Goal: Task Accomplishment & Management: Manage account settings

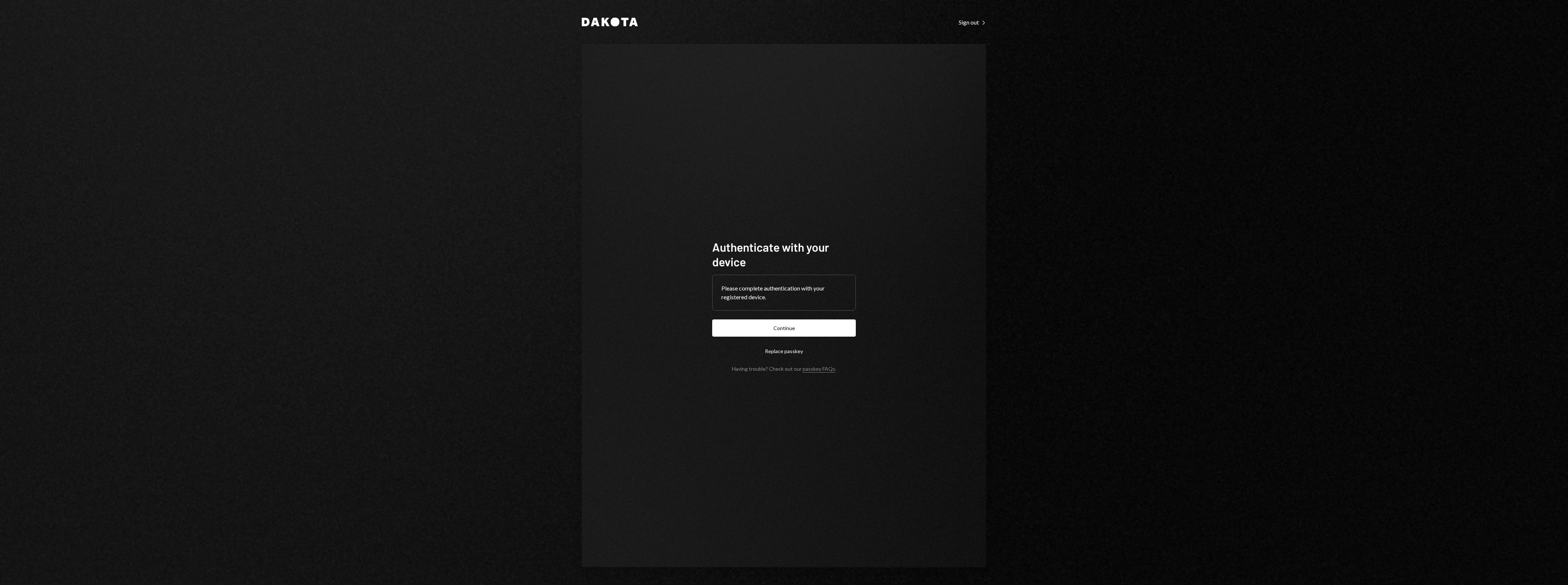
click at [764, 315] on form "Authenticate with your device Please complete authentication with your register…" at bounding box center [784, 306] width 144 height 132
click at [763, 324] on button "Continue" at bounding box center [784, 328] width 144 height 17
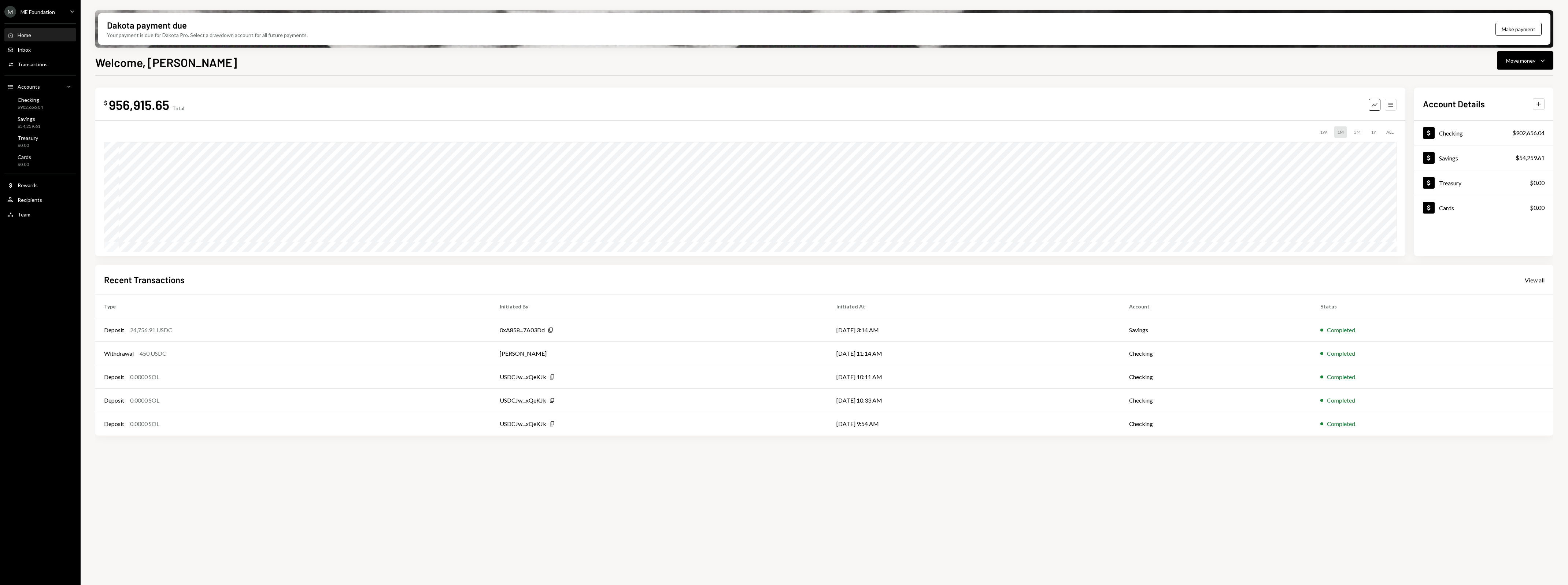
click at [1390, 105] on icon "Accounts" at bounding box center [1391, 105] width 7 height 7
drag, startPoint x: 751, startPoint y: 136, endPoint x: 717, endPoint y: 136, distance: 34.0
click at [717, 136] on div "USD Coin 942,949.46 USDC $942,949.46 USD" at bounding box center [750, 138] width 1293 height 23
drag, startPoint x: 168, startPoint y: 106, endPoint x: 111, endPoint y: 103, distance: 57.1
click at [111, 103] on div "956,915.65" at bounding box center [139, 105] width 61 height 17
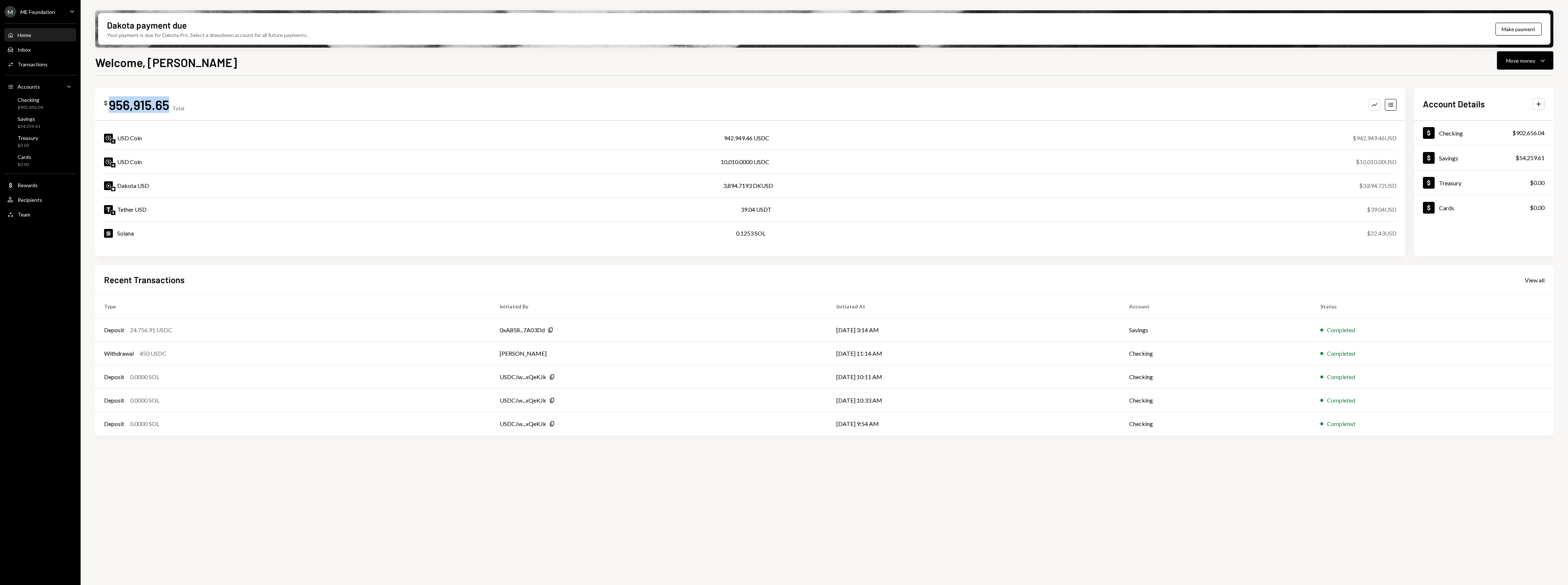
copy div "956,915.65"
click at [21, 69] on div "Activities Transactions" at bounding box center [40, 64] width 66 height 12
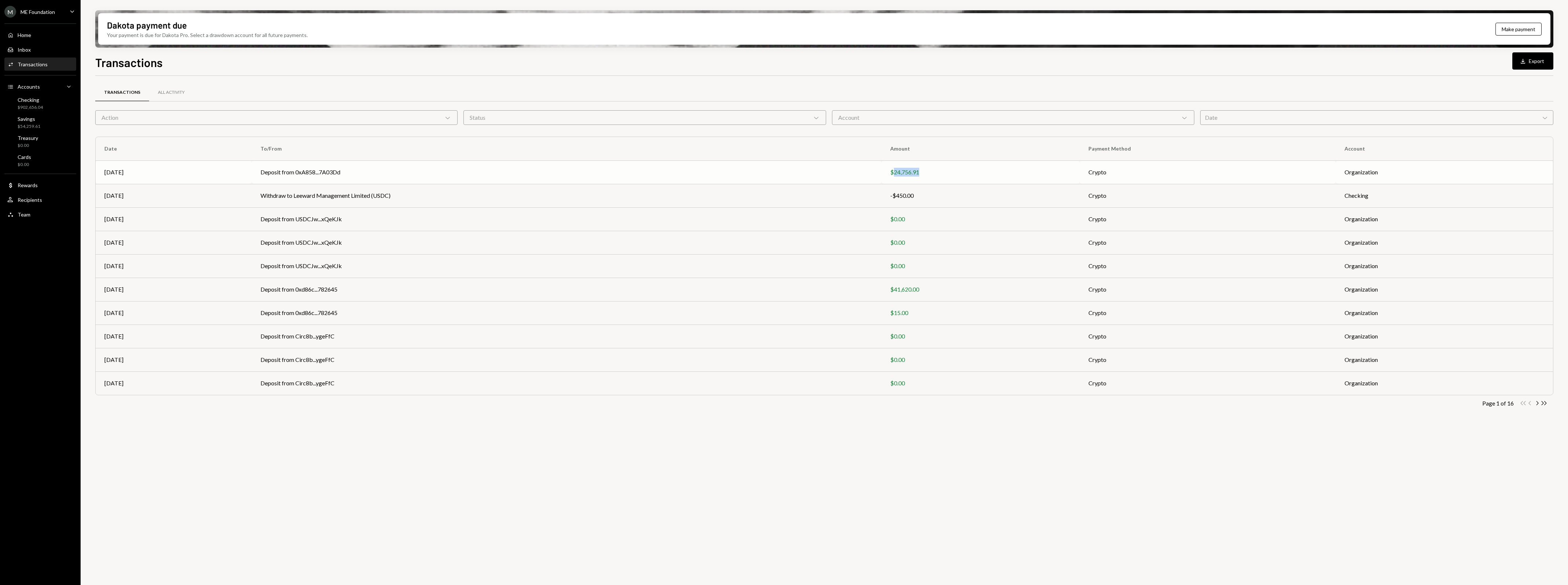
drag, startPoint x: 926, startPoint y: 175, endPoint x: 900, endPoint y: 174, distance: 26.0
click at [900, 174] on div "$24,756.91" at bounding box center [980, 172] width 180 height 9
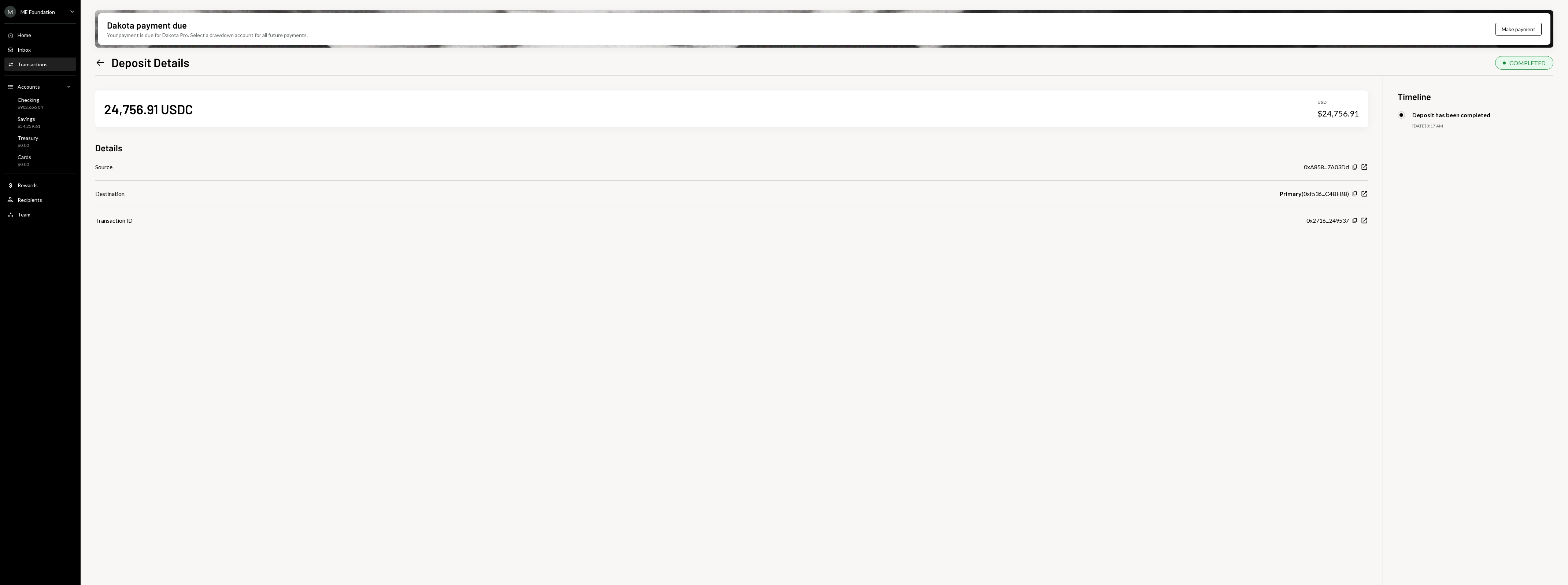
click at [149, 110] on div "24,756.91 USDC" at bounding box center [149, 109] width 89 height 17
copy div "24,756.91 USDC"
click at [51, 102] on div "Checking $902,656.04" at bounding box center [40, 103] width 66 height 14
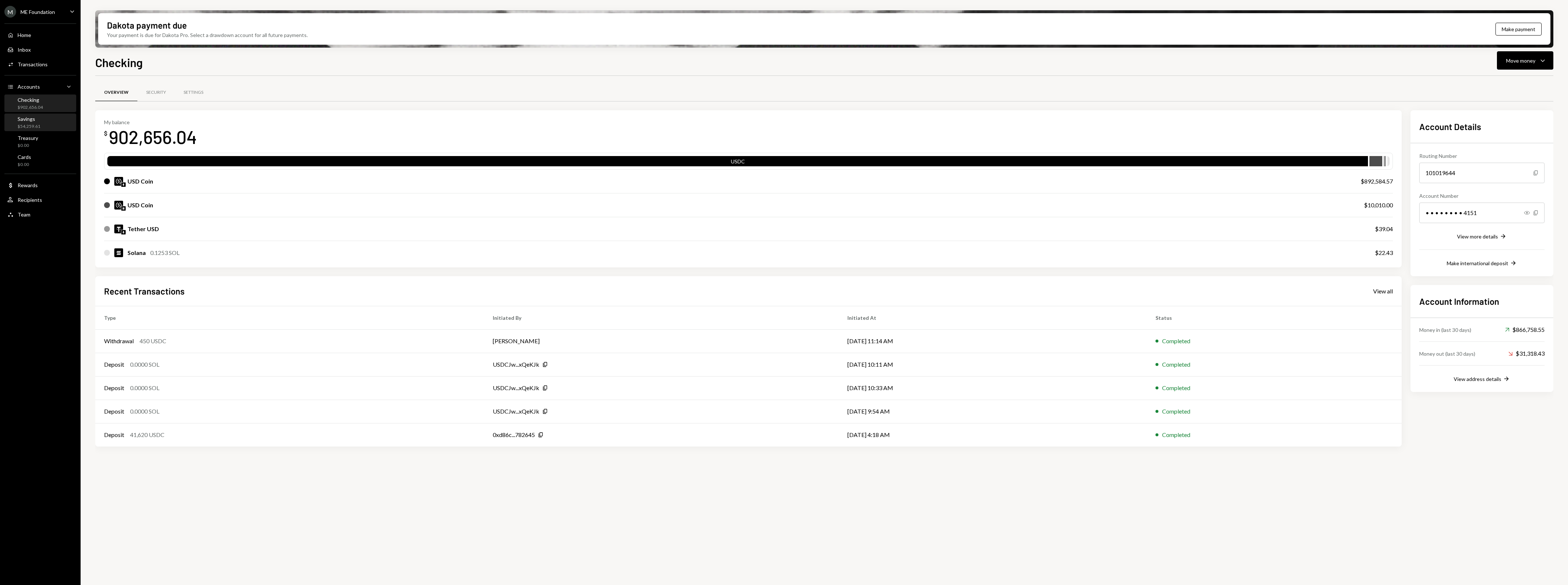
click at [36, 120] on div "Savings" at bounding box center [29, 119] width 23 height 6
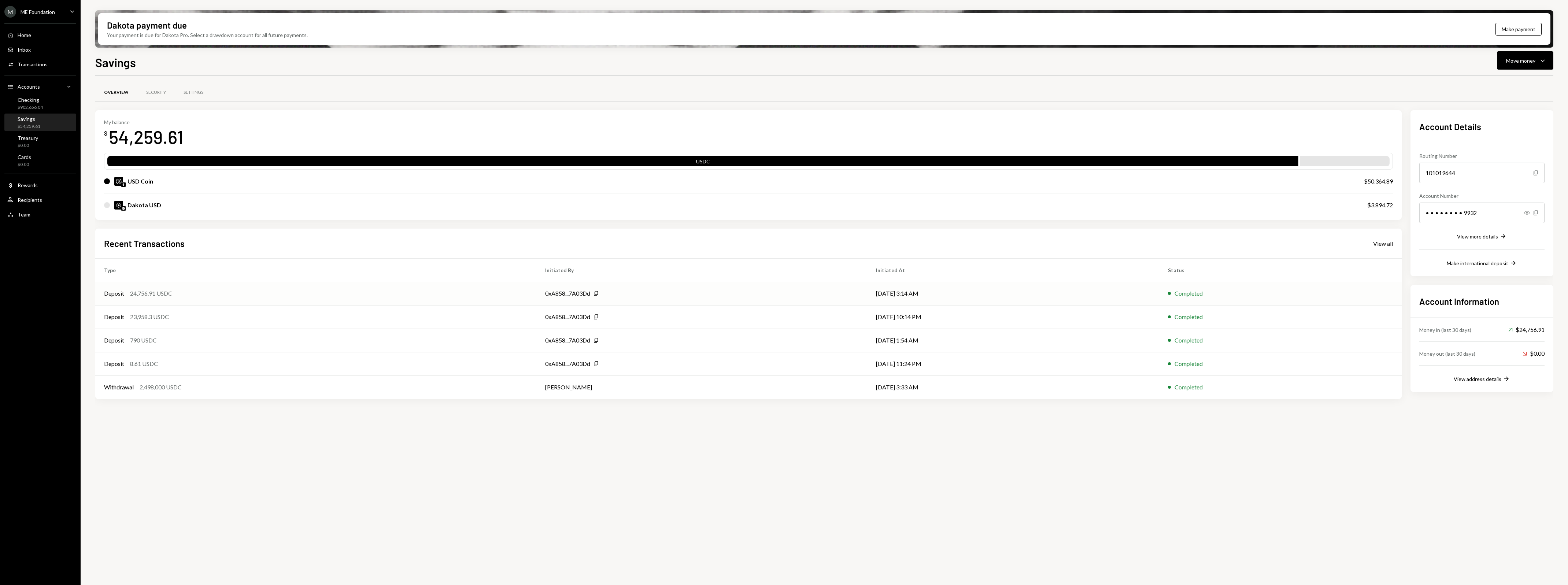
click at [156, 293] on div "24,756.91 USDC" at bounding box center [151, 293] width 42 height 9
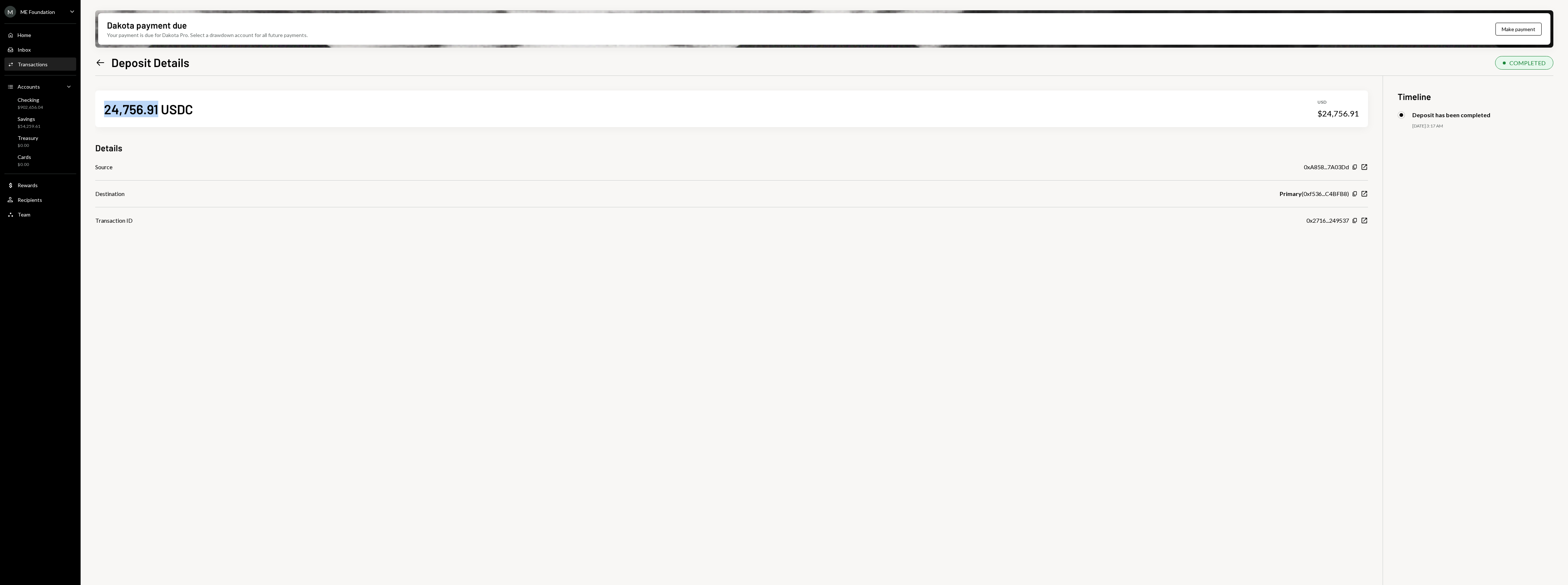
drag, startPoint x: 157, startPoint y: 106, endPoint x: 101, endPoint y: 105, distance: 56.0
click at [101, 105] on div "24,756.91 USDC USD $24,756.91" at bounding box center [731, 109] width 1273 height 37
copy div "24,756.91"
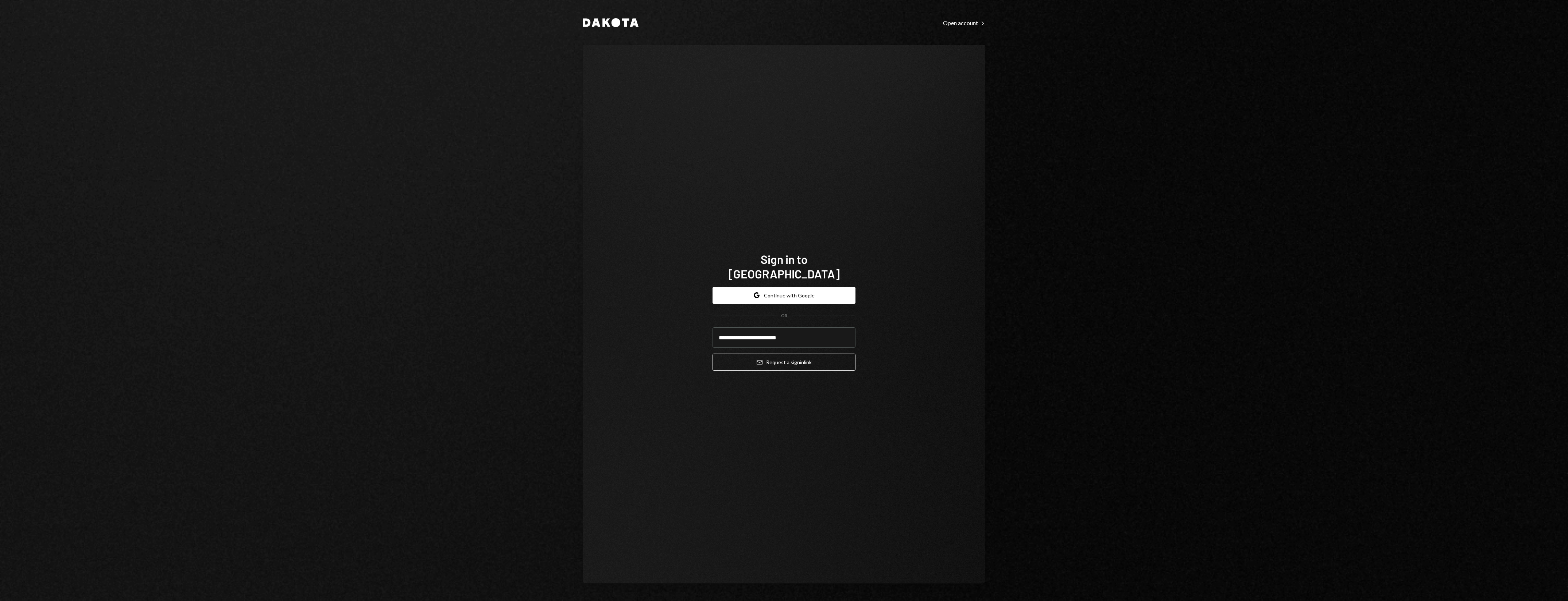
type input "**********"
click at [713, 353] on button "Email Request a sign in link" at bounding box center [784, 362] width 143 height 17
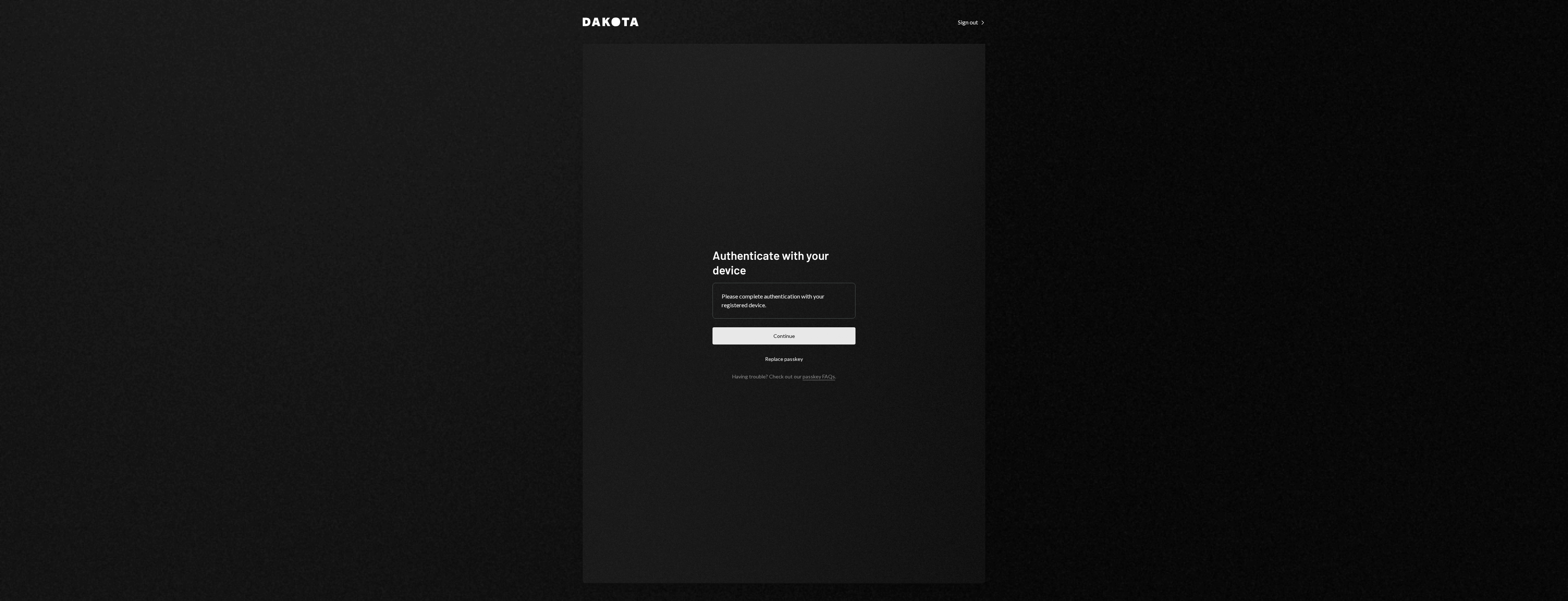
click at [799, 342] on button "Continue" at bounding box center [784, 336] width 143 height 17
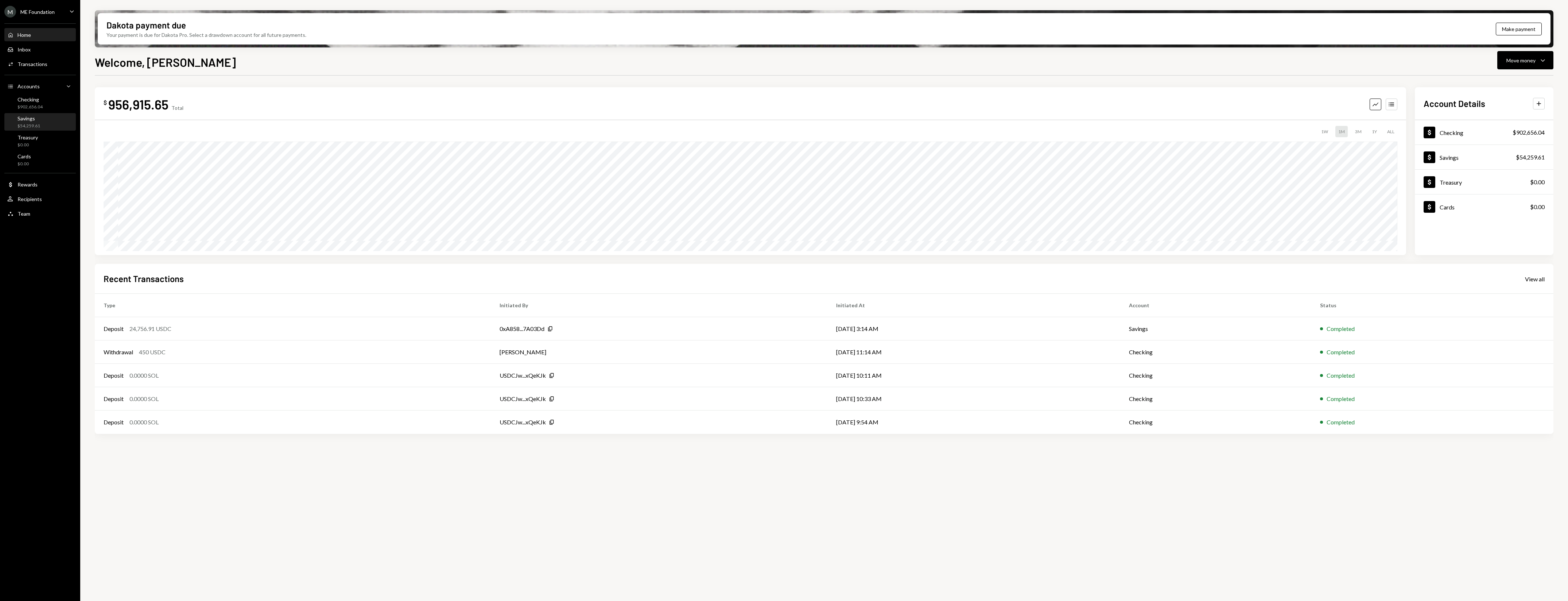
click at [35, 114] on div "Savings $54,259.61" at bounding box center [40, 122] width 66 height 17
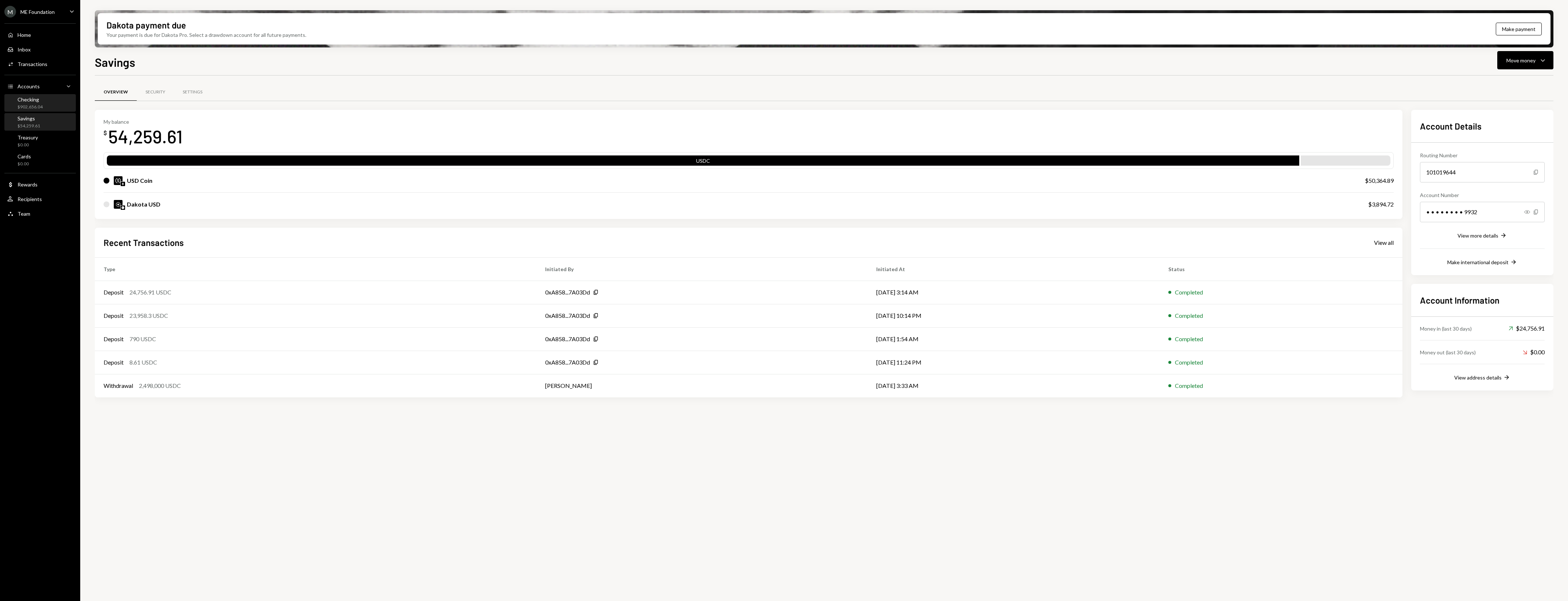
click at [18, 104] on div "$902,656.04" at bounding box center [30, 107] width 25 height 6
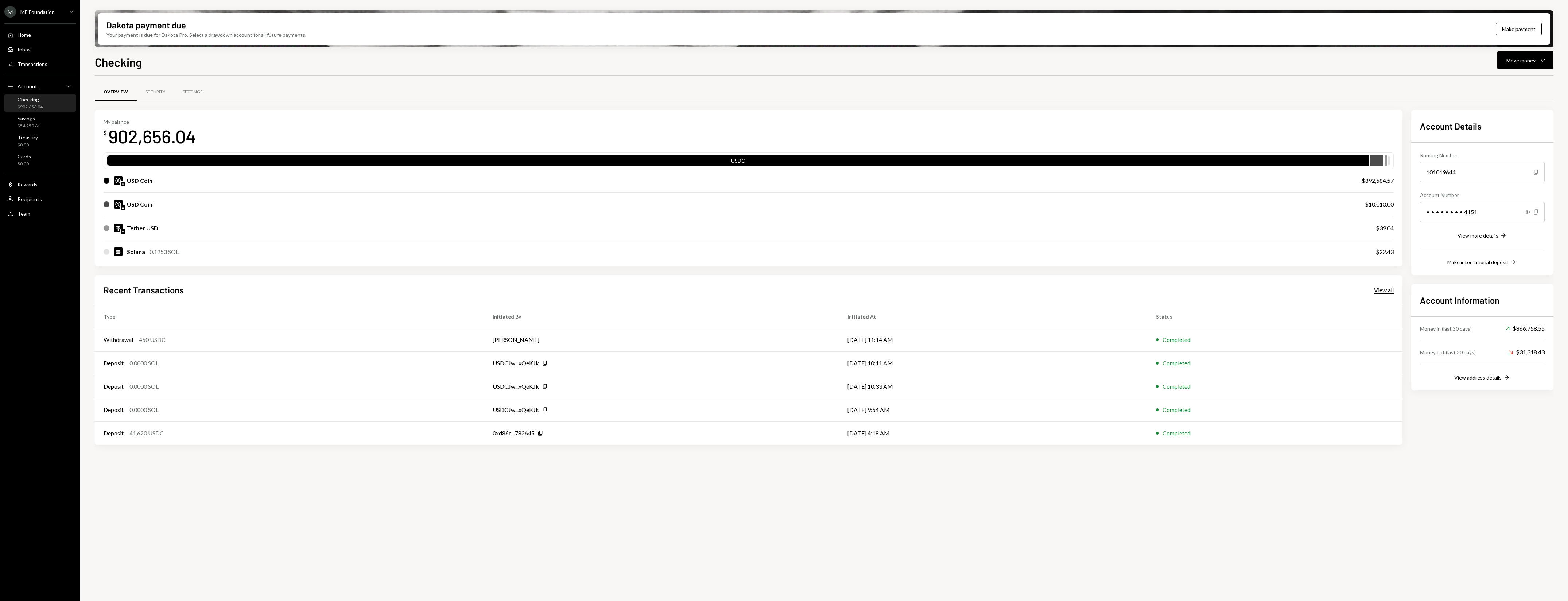
click at [1386, 289] on div "View all" at bounding box center [1384, 290] width 19 height 7
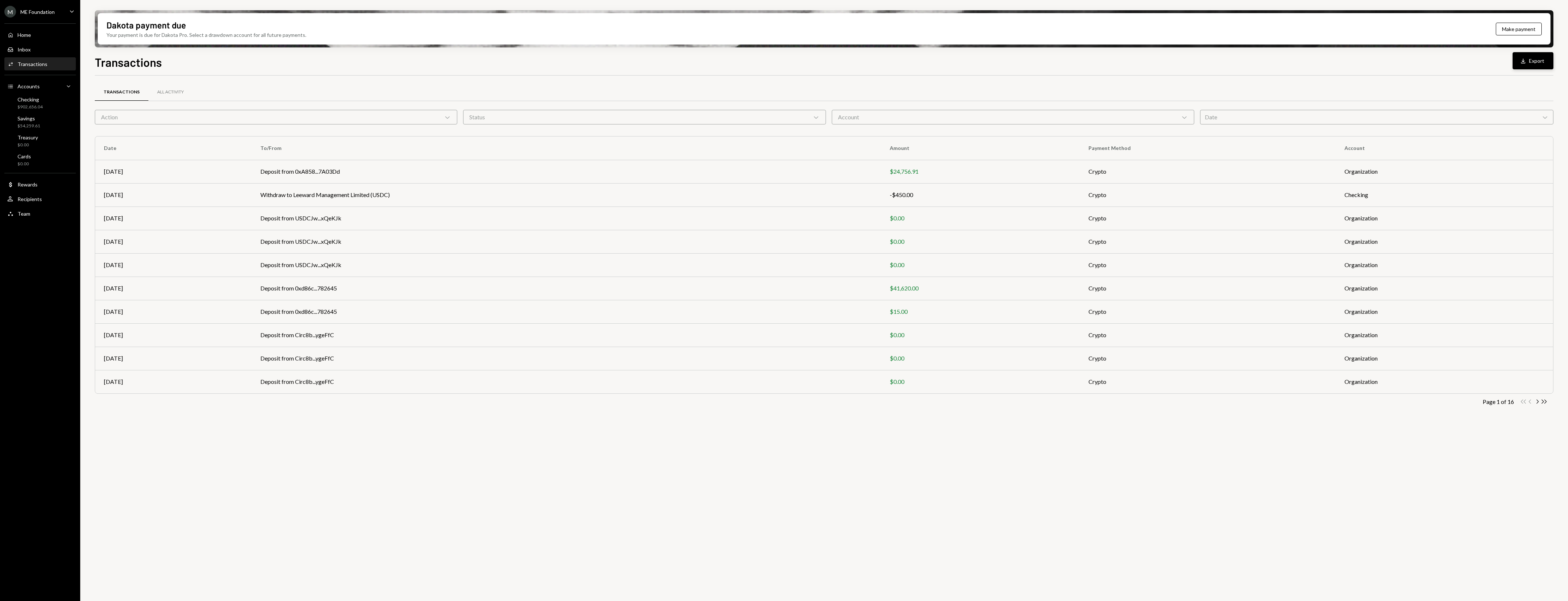
click at [1538, 60] on button "Download Export" at bounding box center [1533, 61] width 41 height 17
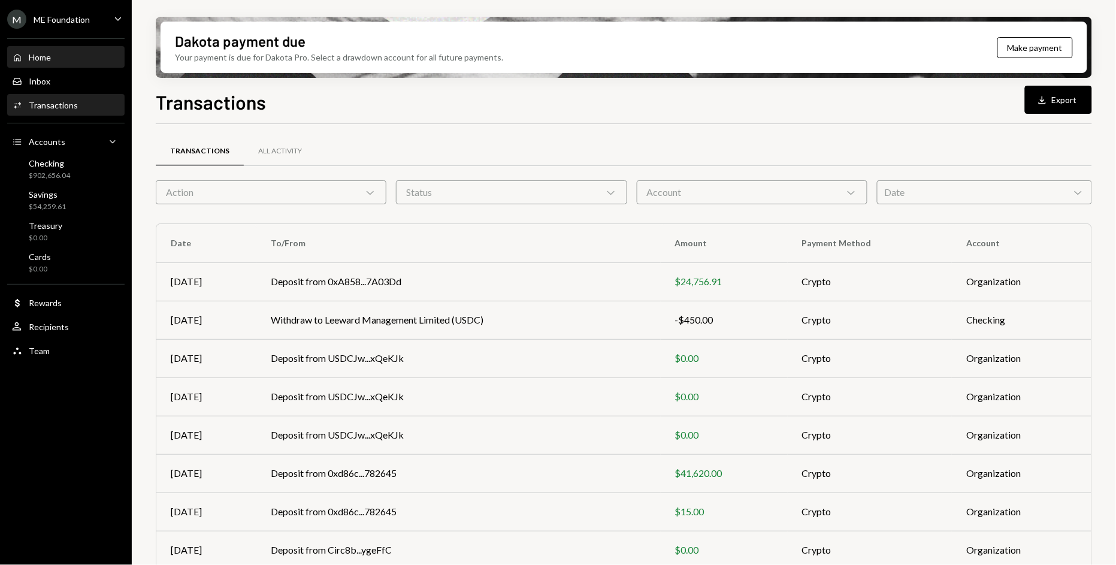
click at [42, 58] on div "Home" at bounding box center [40, 57] width 22 height 10
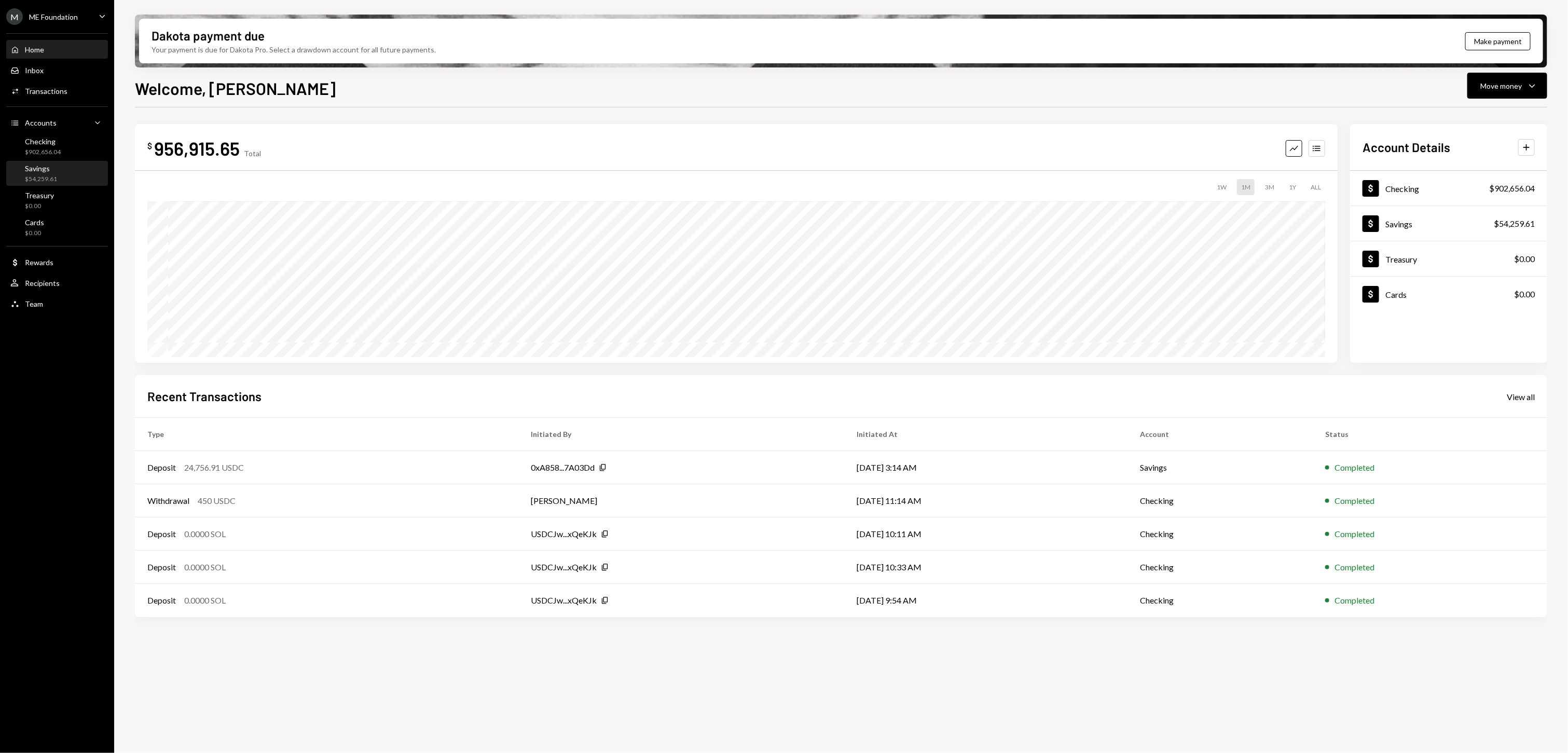
click at [54, 172] on div "Savings" at bounding box center [41, 168] width 32 height 9
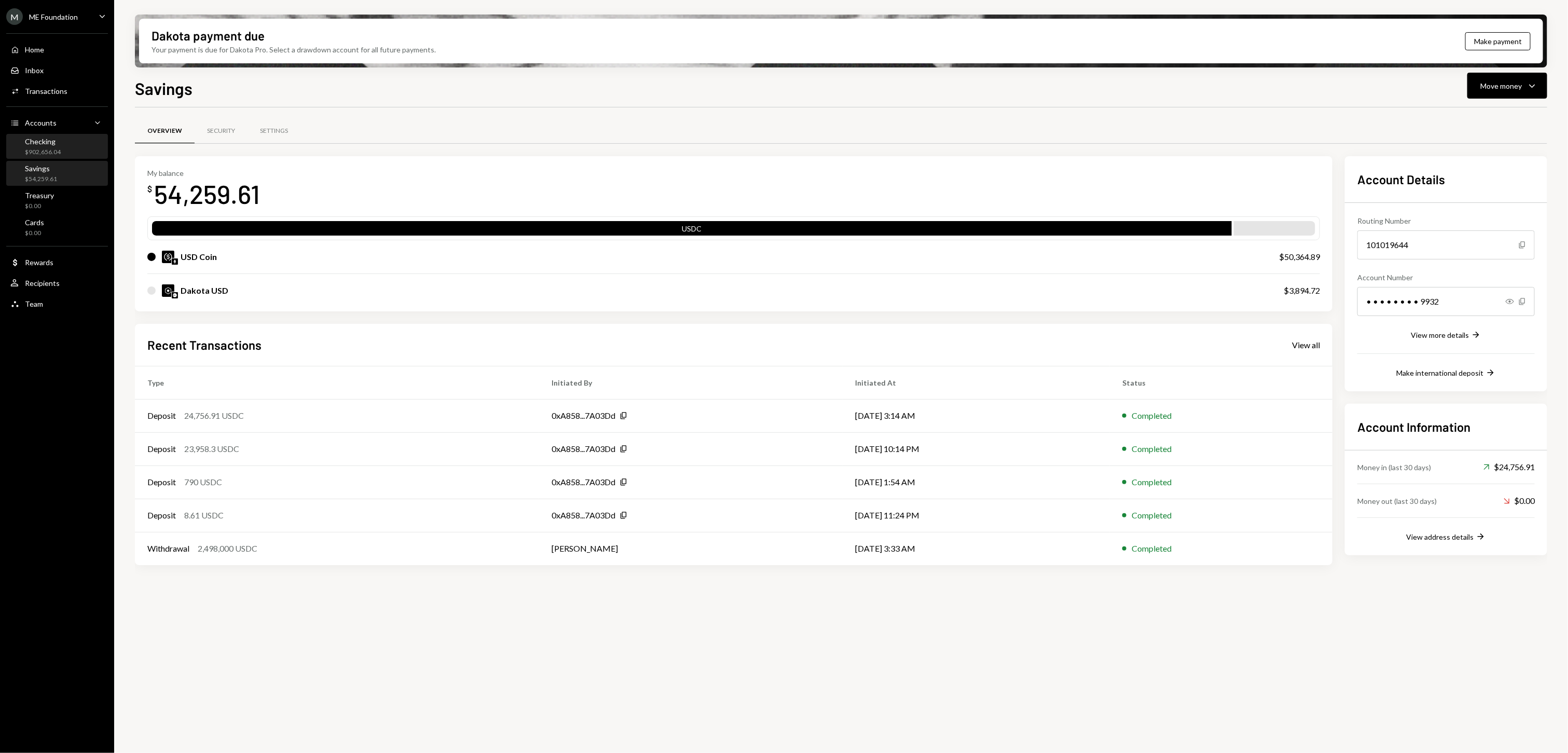
click at [62, 147] on div "Checking $902,656.04" at bounding box center [57, 146] width 94 height 20
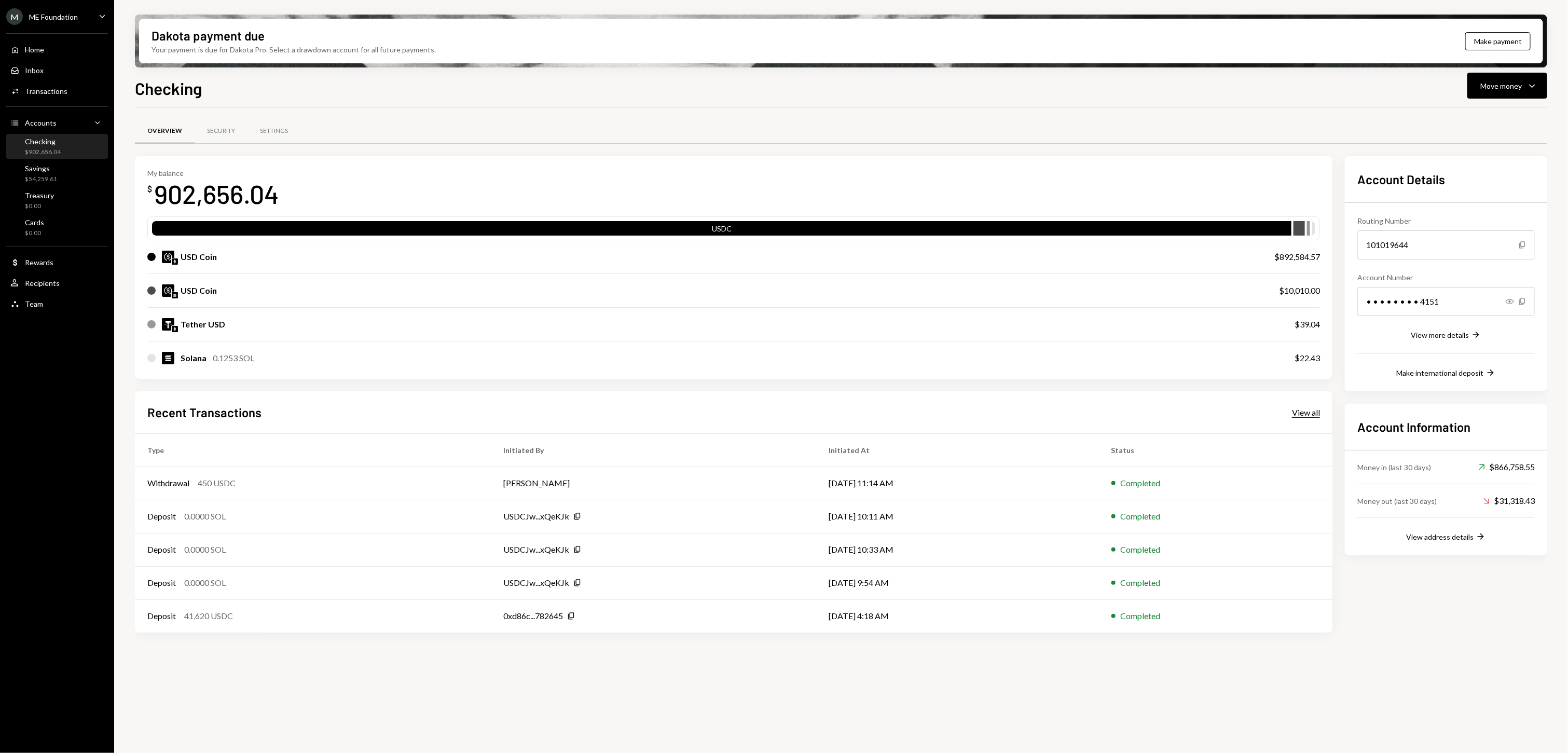
click at [1314, 418] on div "View all" at bounding box center [1306, 412] width 28 height 10
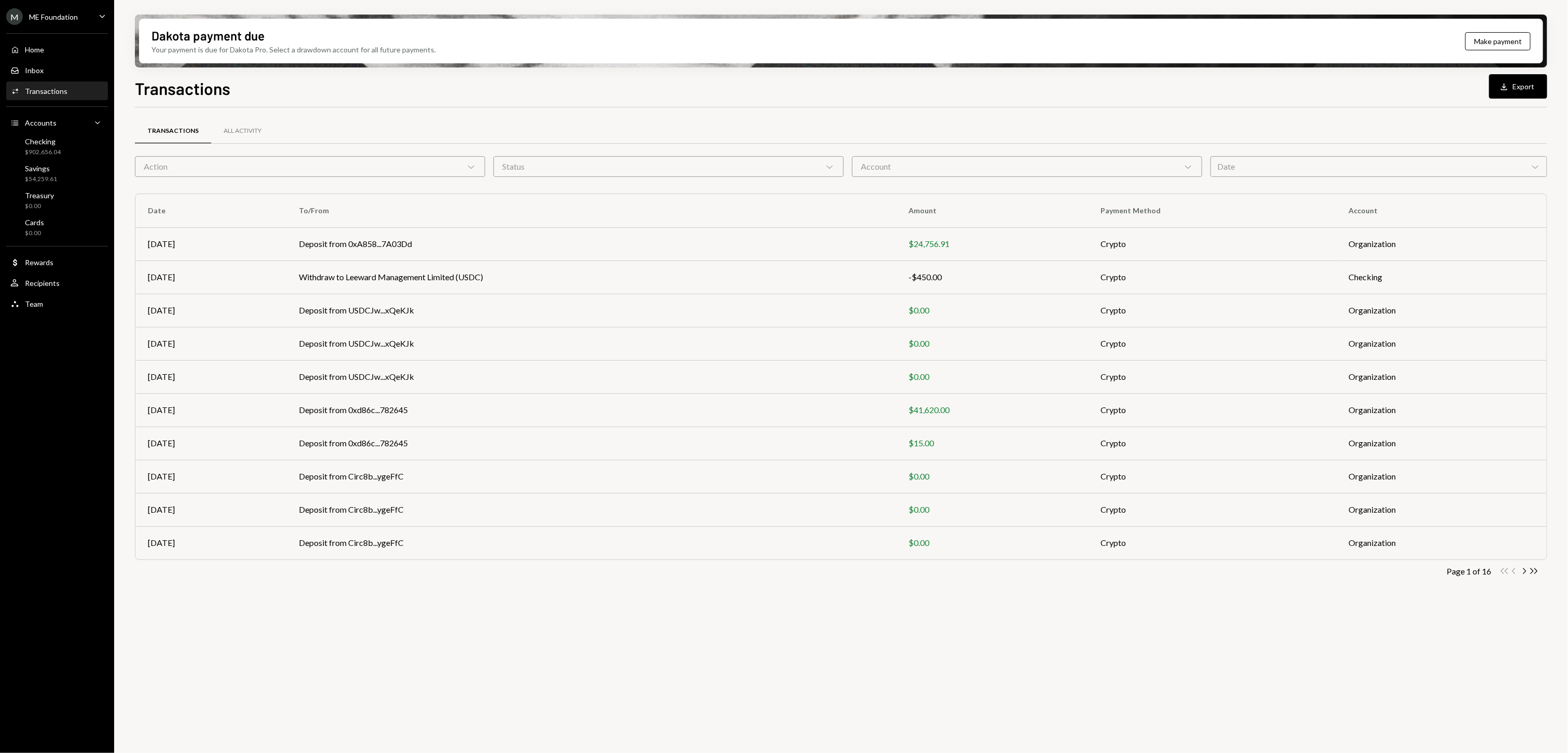
click at [427, 169] on div "Action Chevron Down" at bounding box center [310, 166] width 350 height 21
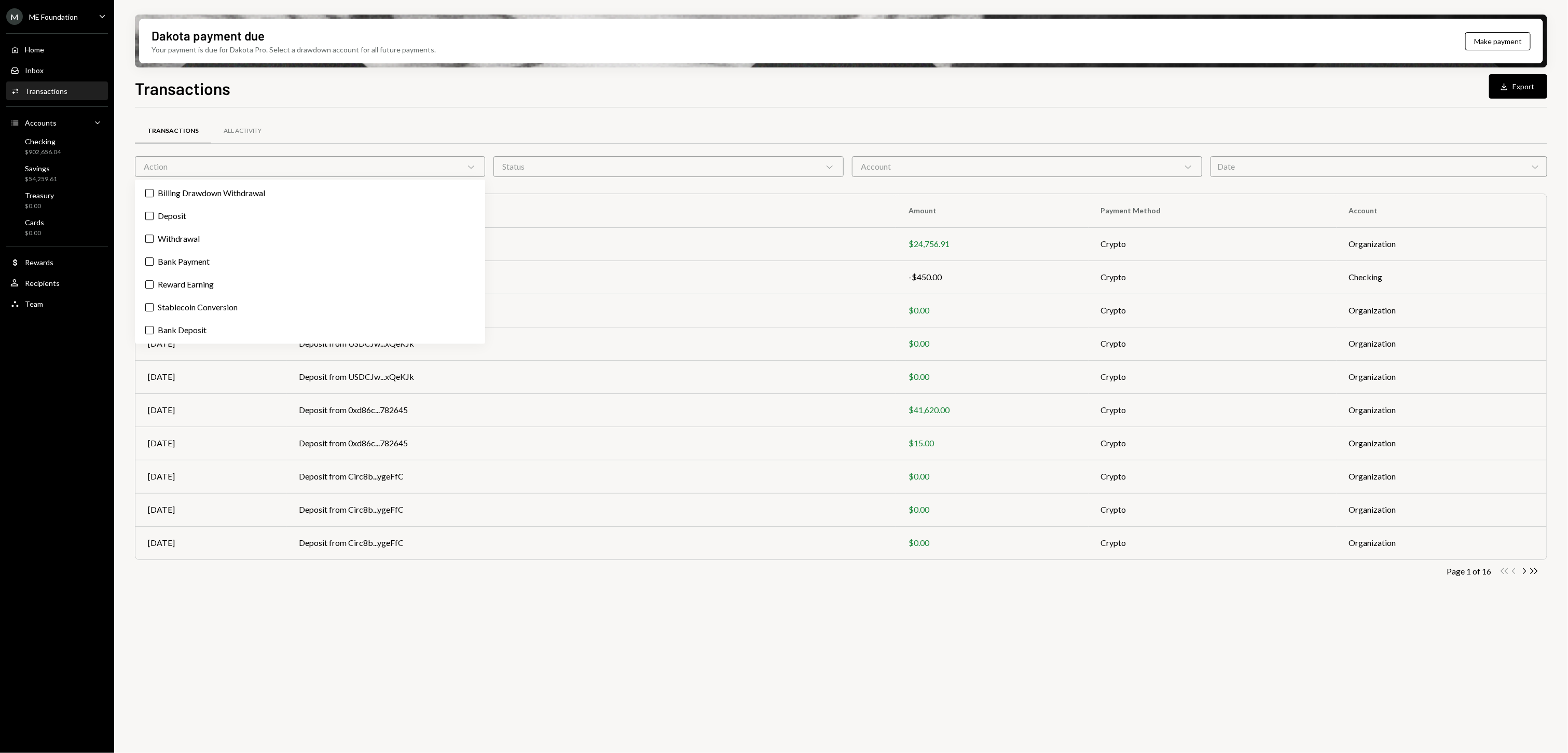
click at [603, 177] on div "Status Chevron Down" at bounding box center [669, 166] width 350 height 21
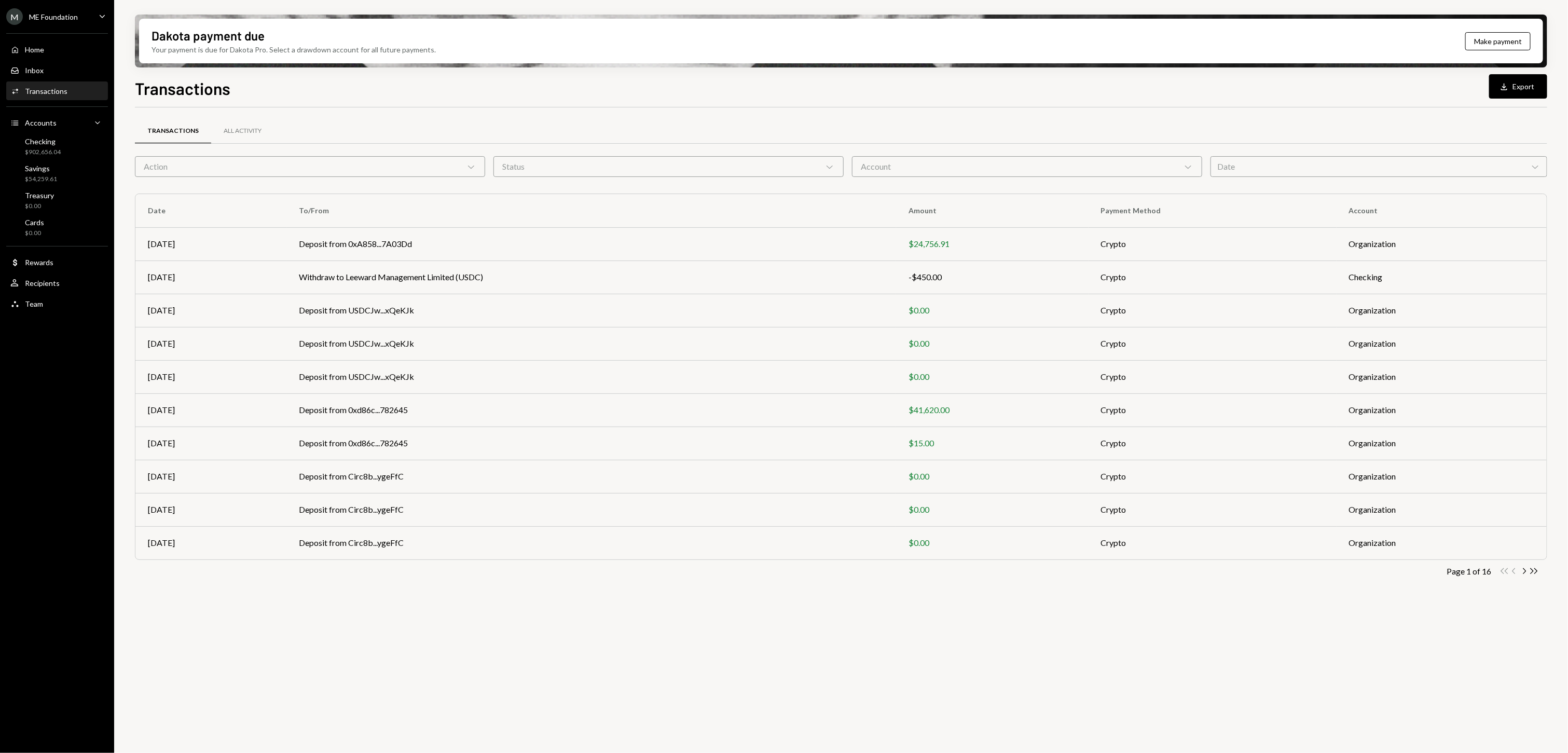
click at [936, 172] on div "Account Chevron Down" at bounding box center [1027, 166] width 350 height 21
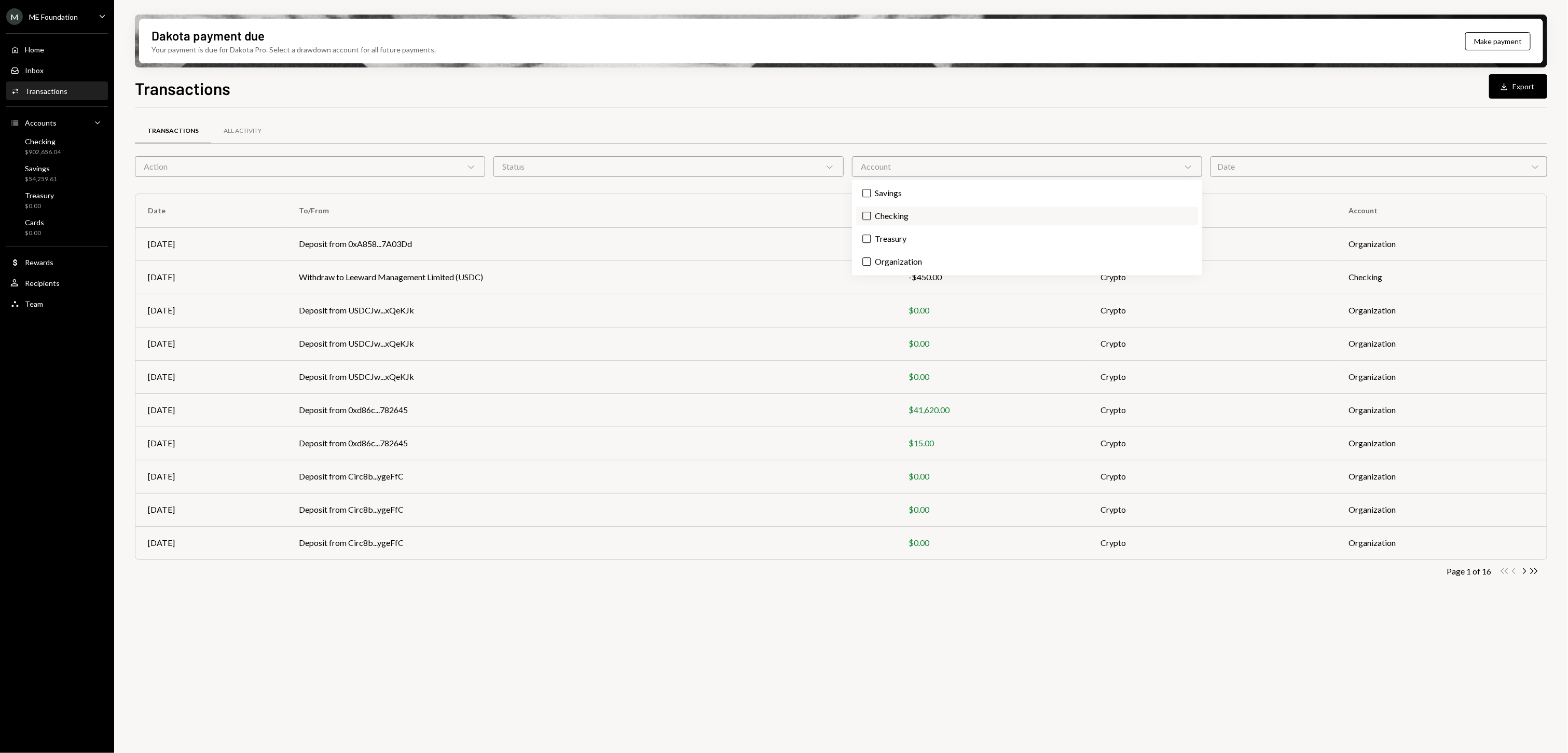
click at [871, 209] on label "Checking" at bounding box center [1027, 216] width 342 height 19
click at [871, 211] on button "Checking" at bounding box center [867, 216] width 9 height 9
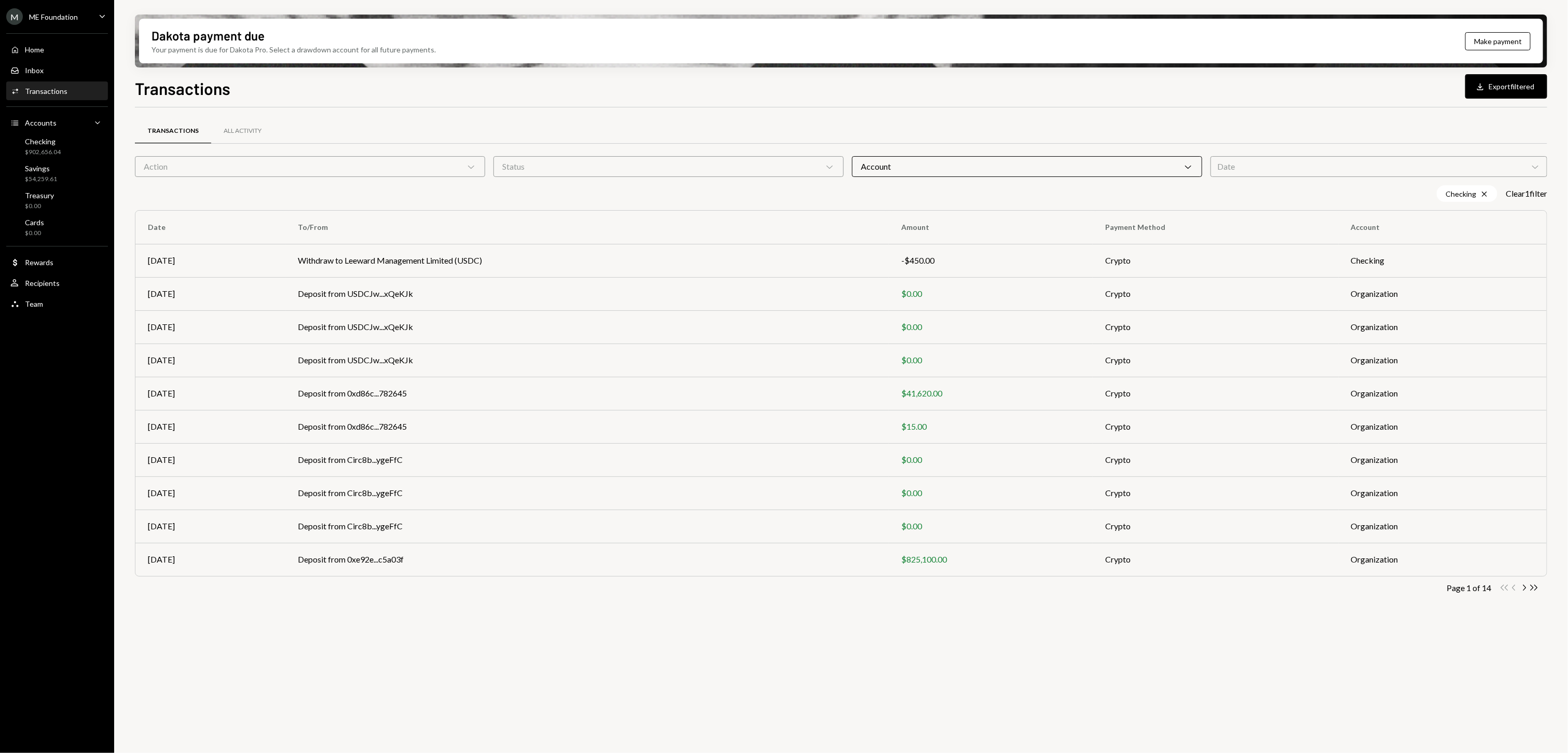
click at [751, 116] on div "Transactions All Activity Action Chevron Down Status Chevron Down Account Chevr…" at bounding box center [841, 363] width 1413 height 512
click at [55, 19] on div "ME Foundation" at bounding box center [54, 16] width 49 height 9
click at [72, 80] on div "Billing" at bounding box center [73, 86] width 111 height 17
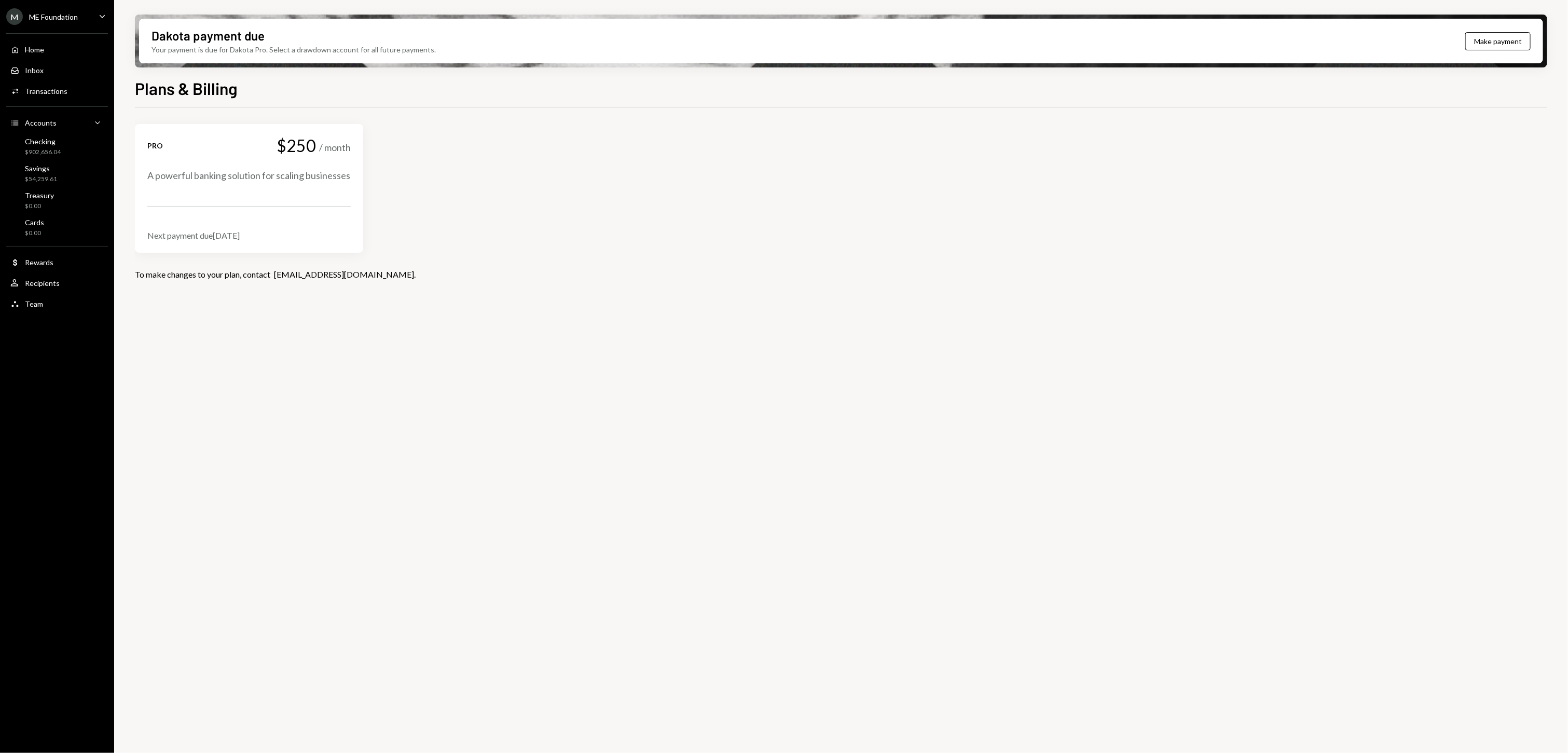
click at [42, 14] on div "ME Foundation" at bounding box center [54, 16] width 49 height 9
click at [33, 108] on div "Documents" at bounding box center [73, 106] width 111 height 9
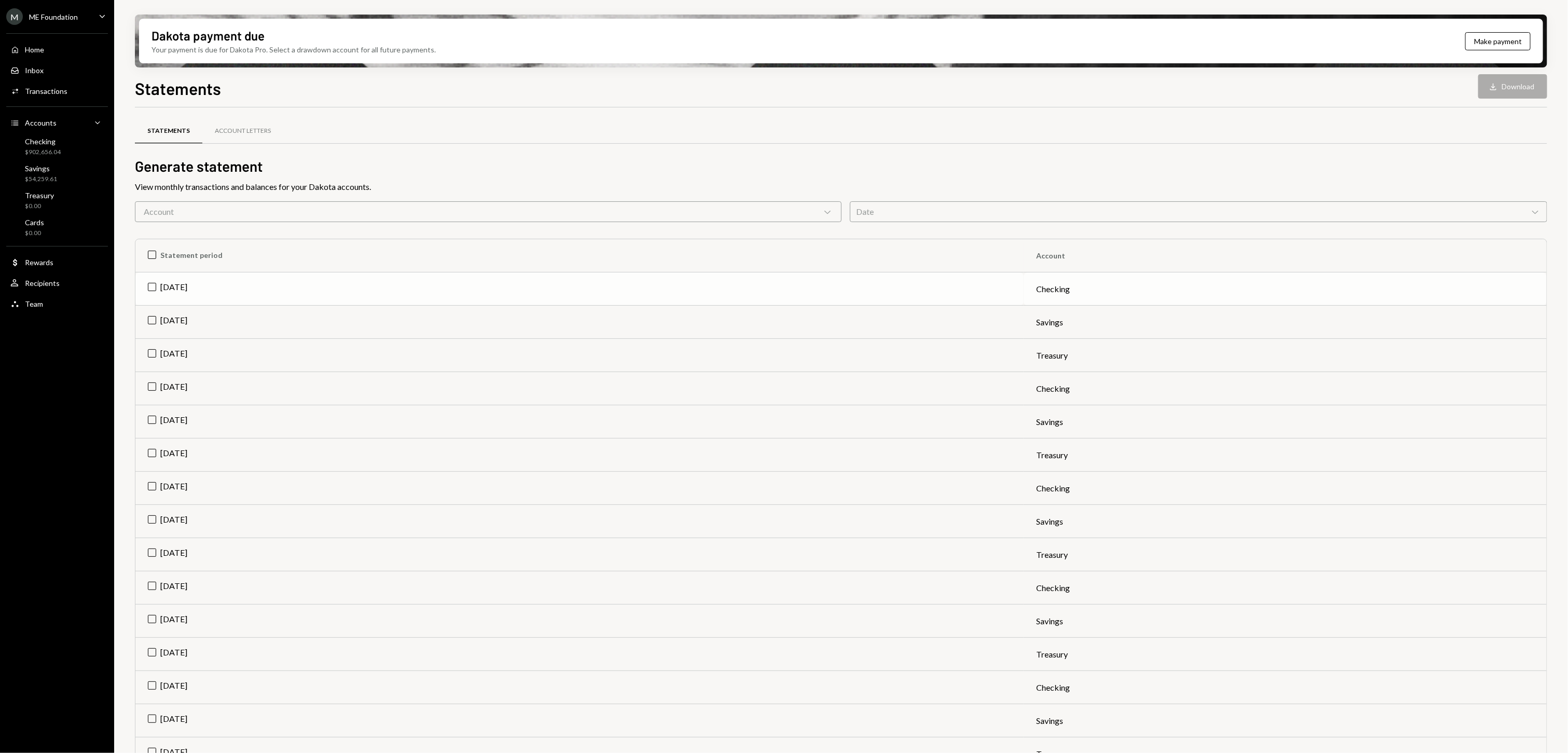
click at [513, 299] on td "[DATE]" at bounding box center [580, 289] width 889 height 33
click at [450, 316] on td "[DATE]" at bounding box center [580, 322] width 889 height 33
click at [1492, 82] on button "Download Download (2)" at bounding box center [1507, 87] width 79 height 24
click at [75, 10] on div "M ME Foundation" at bounding box center [42, 16] width 72 height 16
click at [66, 15] on div "ME Foundation" at bounding box center [54, 16] width 49 height 9
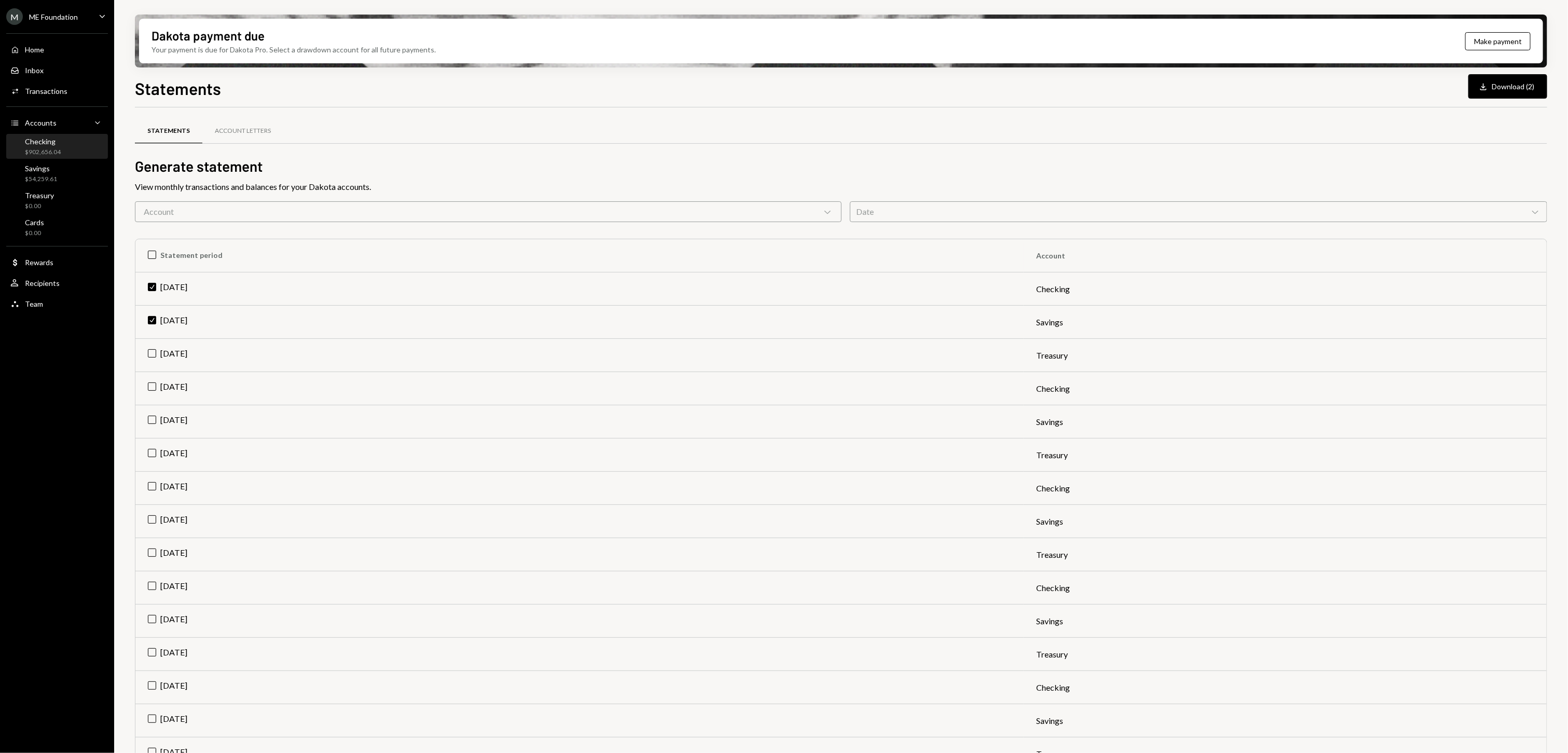
click at [49, 137] on div "Checking" at bounding box center [42, 141] width 36 height 9
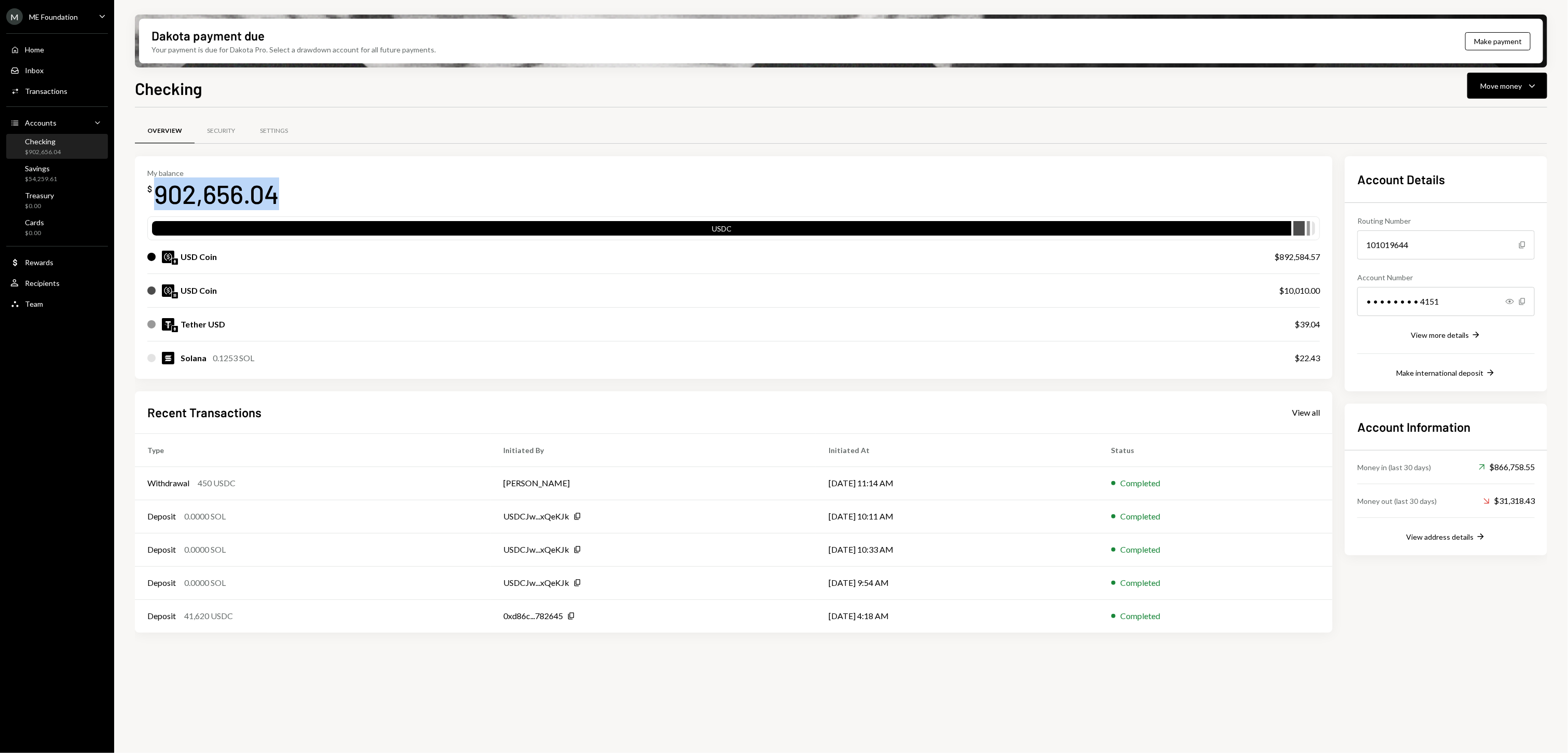
drag, startPoint x: 278, startPoint y: 194, endPoint x: 156, endPoint y: 198, distance: 122.1
click at [156, 198] on div "902,656.04" at bounding box center [217, 194] width 125 height 33
copy div "902,656.04"
drag, startPoint x: 1314, startPoint y: 358, endPoint x: 1299, endPoint y: 358, distance: 15.0
click at [1299, 358] on div "$22.43" at bounding box center [1307, 358] width 25 height 12
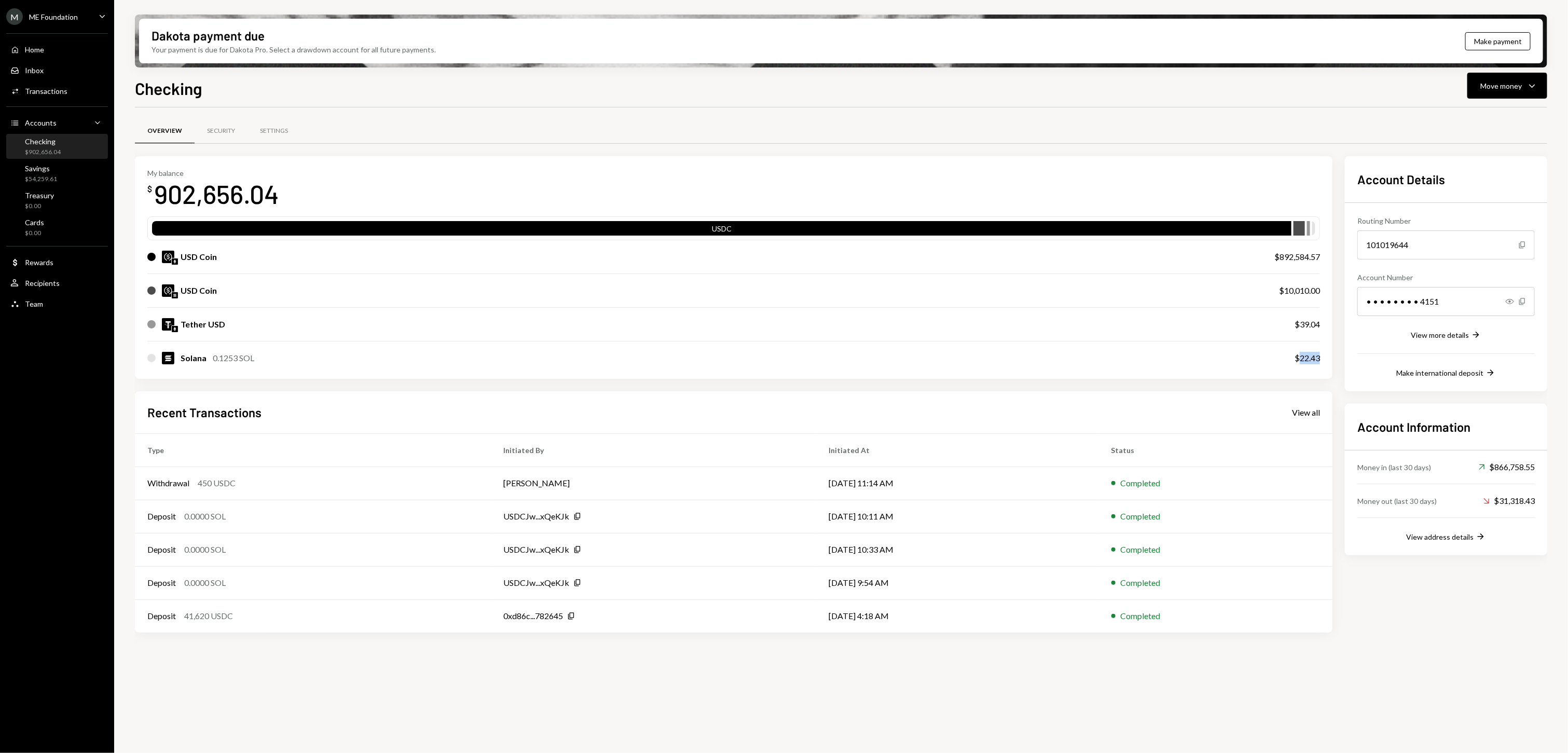
copy div "22.43"
click at [82, 28] on div "Home Home Inbox Inbox Activities Transactions Accounts Accounts Caret Down Chec…" at bounding box center [57, 171] width 114 height 288
click at [79, 17] on div "M ME Foundation Caret Down" at bounding box center [57, 16] width 114 height 16
click at [81, 160] on div "Sign out" at bounding box center [73, 160] width 111 height 9
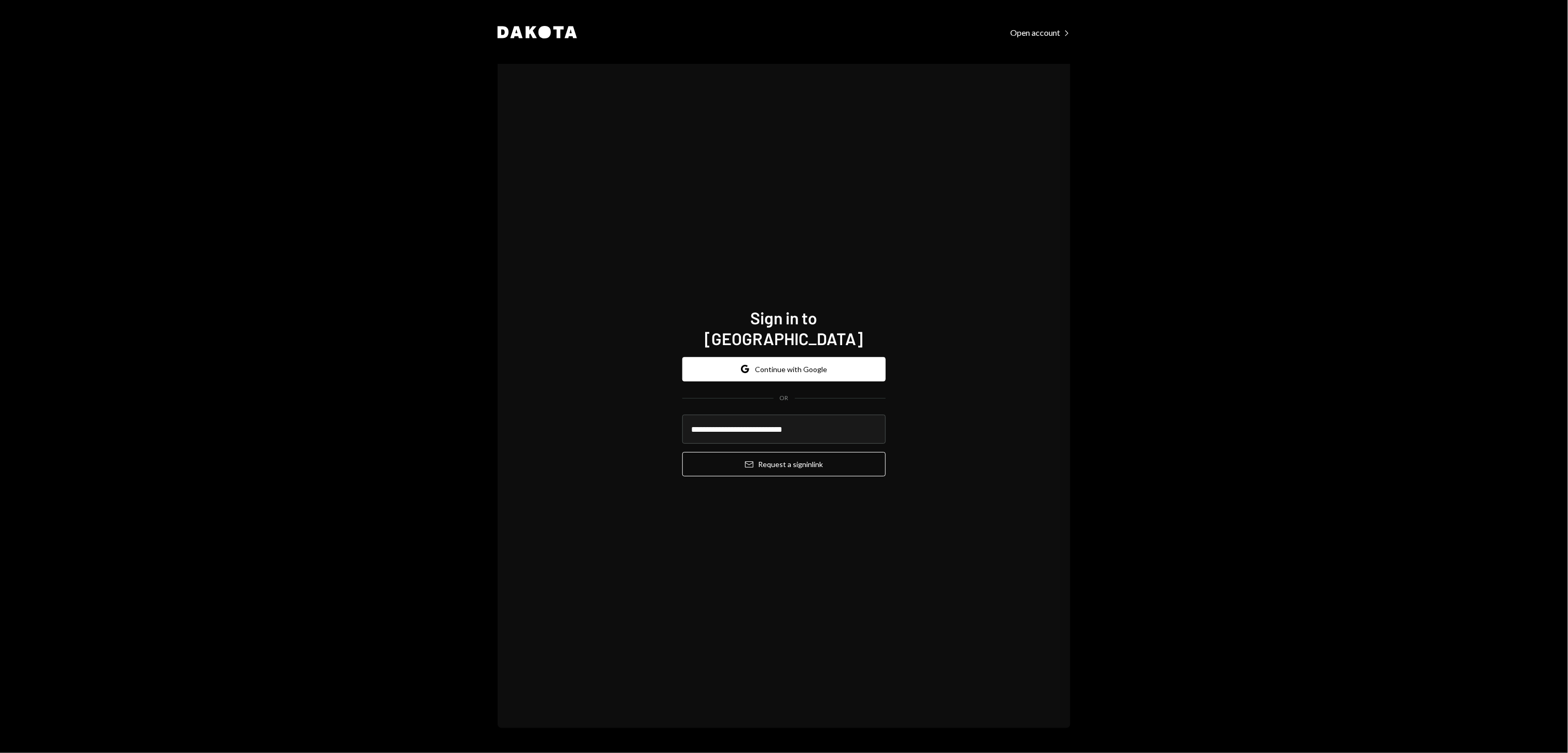
type input "**********"
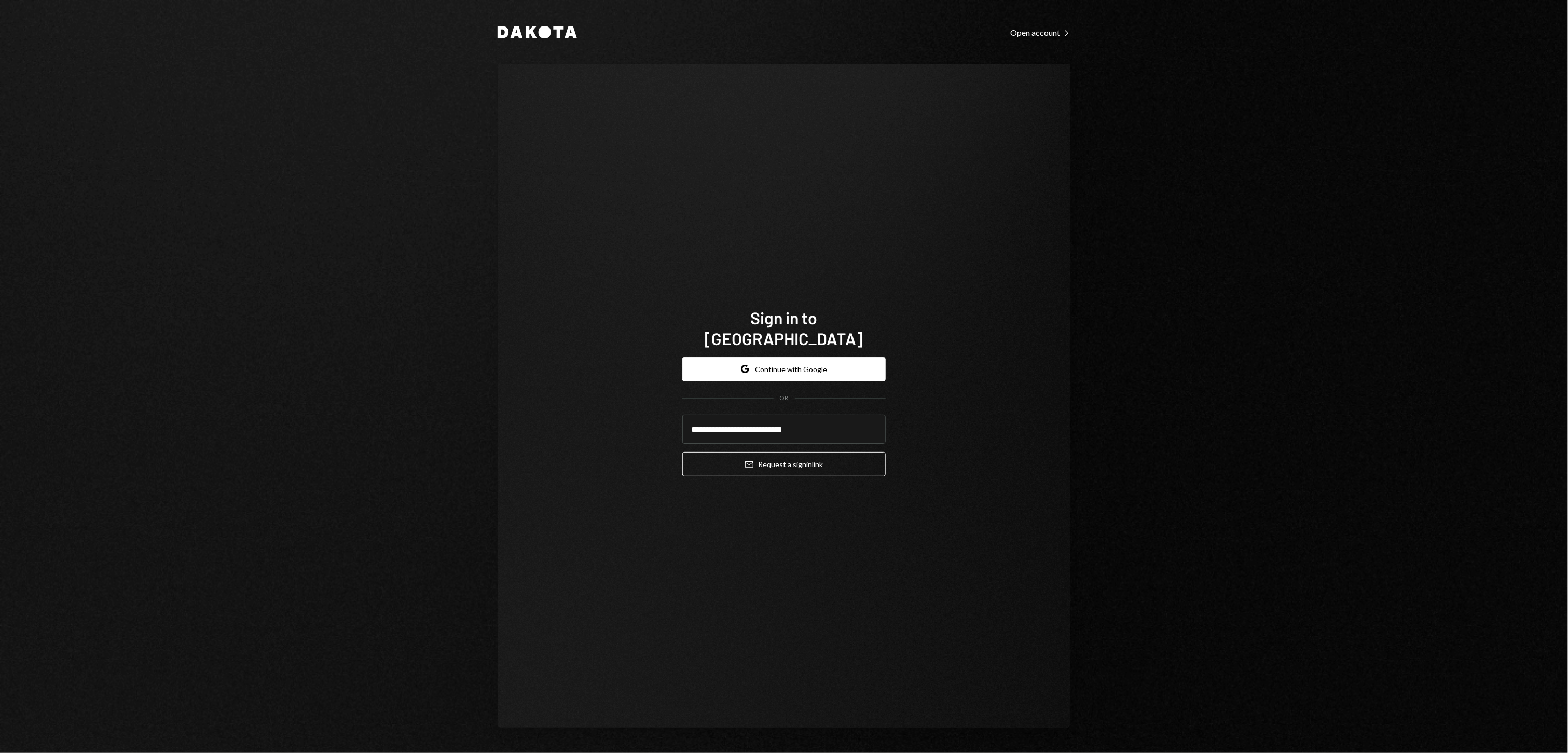
click at [683, 452] on button "Email Request a sign in link" at bounding box center [784, 464] width 204 height 24
